Goal: Information Seeking & Learning: Find specific fact

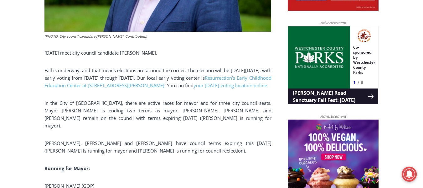
scroll to position [406, 0]
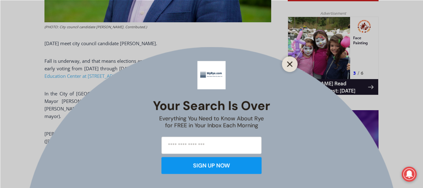
click at [292, 63] on line "Close" at bounding box center [290, 64] width 4 height 4
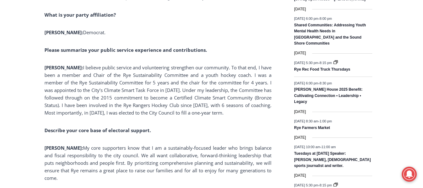
scroll to position [837, 0]
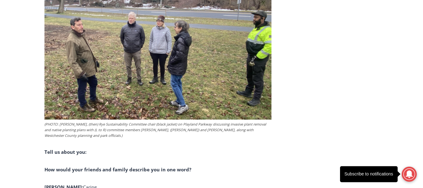
scroll to position [3936, 0]
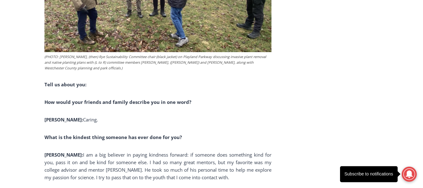
drag, startPoint x: 71, startPoint y: 132, endPoint x: 86, endPoint y: 132, distance: 15.1
click at [86, 151] on span "I am a big believer in paying kindness forward: if someone does something kind …" at bounding box center [157, 165] width 227 height 29
drag, startPoint x: 107, startPoint y: 133, endPoint x: 72, endPoint y: 136, distance: 34.9
click at [72, 151] on span "I am a big believer in paying kindness forward: if someone does something kind …" at bounding box center [157, 165] width 227 height 29
copy span "Dr. John Engleke"
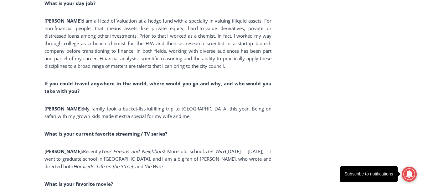
scroll to position [4079, 0]
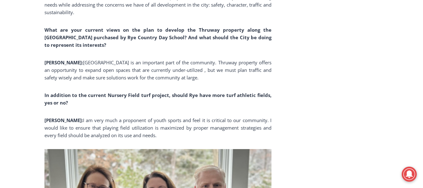
scroll to position [2556, 0]
